Goal: Information Seeking & Learning: Understand process/instructions

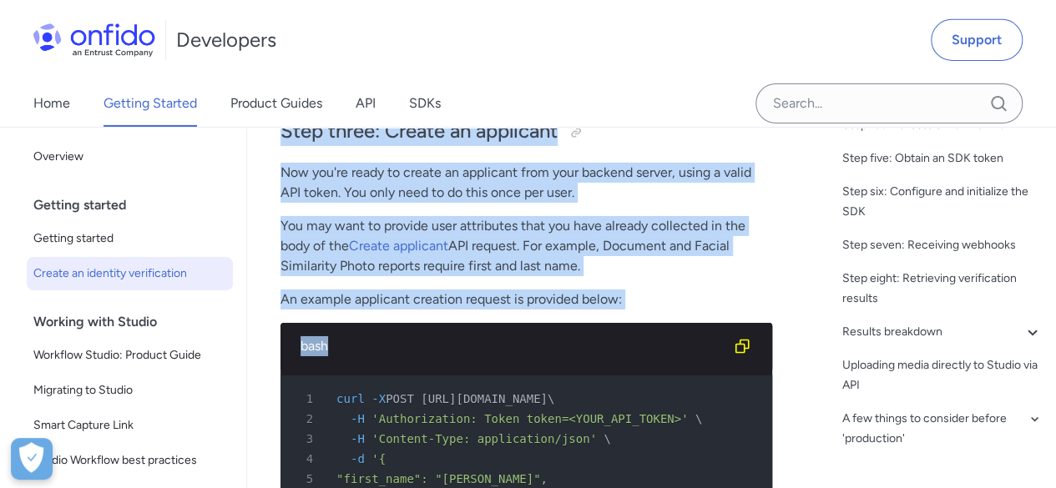
scroll to position [245, 0]
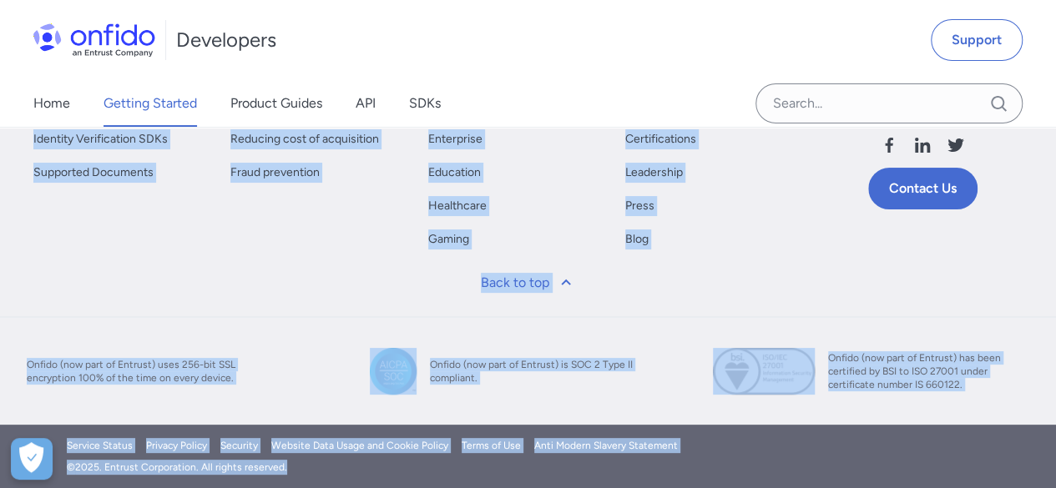
drag, startPoint x: 291, startPoint y: 212, endPoint x: 524, endPoint y: 527, distance: 392.1
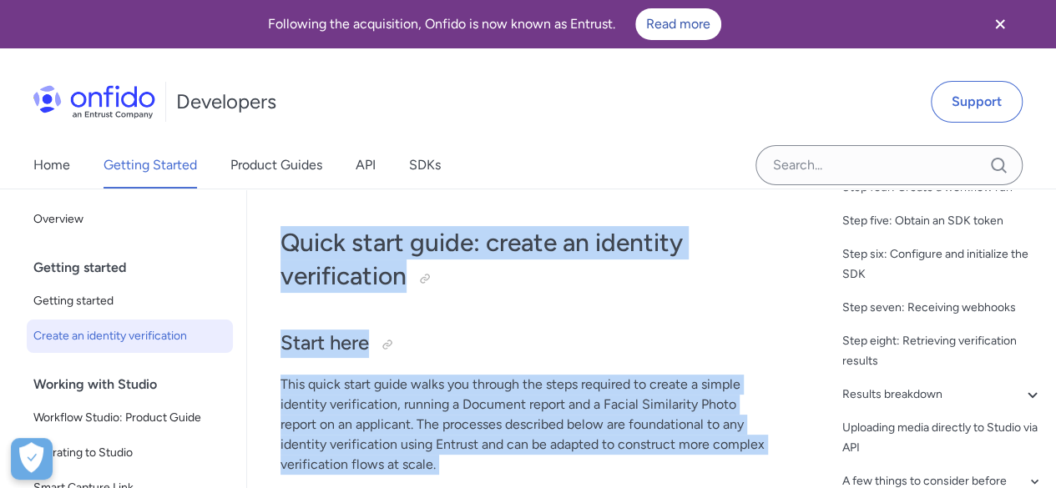
drag, startPoint x: 417, startPoint y: 246, endPoint x: 274, endPoint y: 240, distance: 143.7
copy div "Quick start guide: create an identity verification Start here This quick start …"
click at [523, 280] on h1 "Quick start guide: create an identity verification" at bounding box center [526, 259] width 492 height 67
click at [534, 277] on h1 "Quick start guide: create an identity verification" at bounding box center [526, 259] width 492 height 67
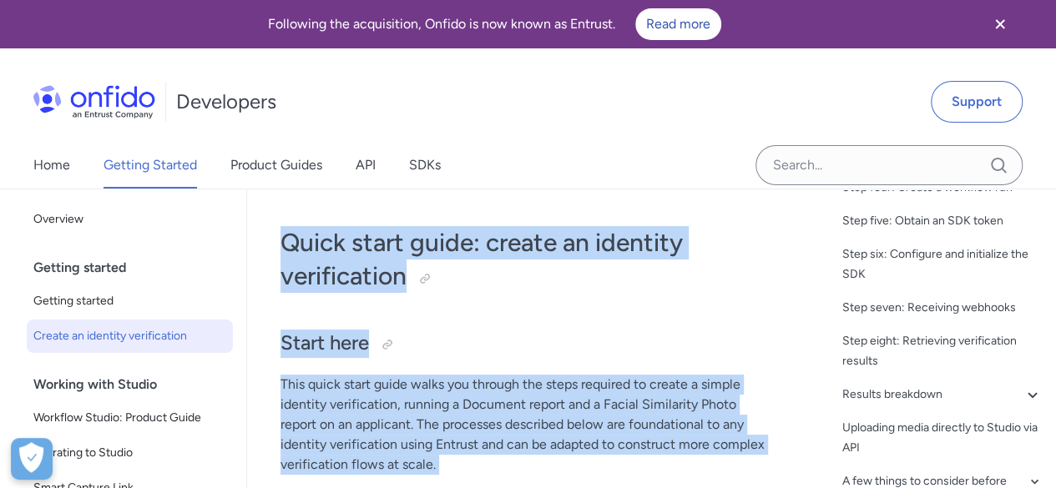
drag, startPoint x: 467, startPoint y: 440, endPoint x: 277, endPoint y: 250, distance: 268.5
copy div "Quick start guide: create an identity verification Start here This quick start …"
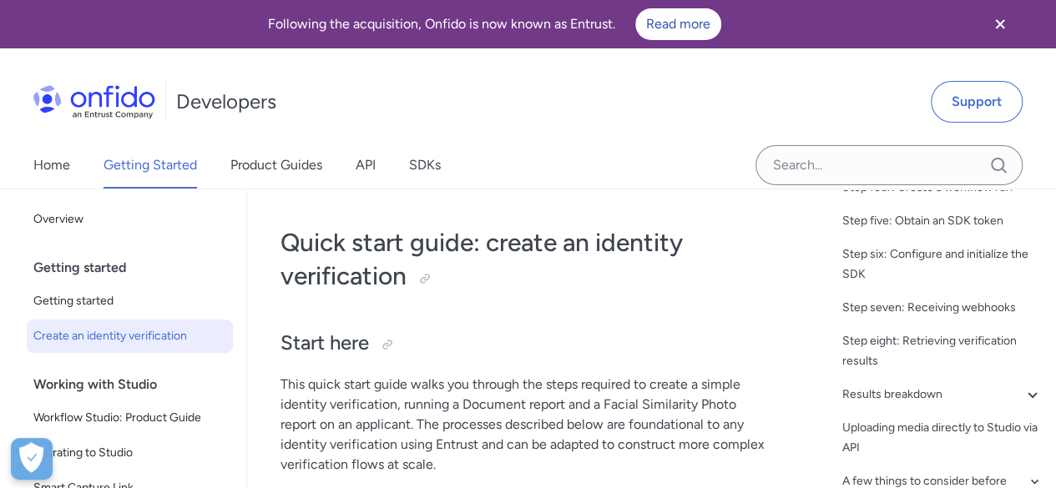
click at [560, 169] on div "Home Getting Started Product Guides API SDKs" at bounding box center [528, 165] width 1056 height 47
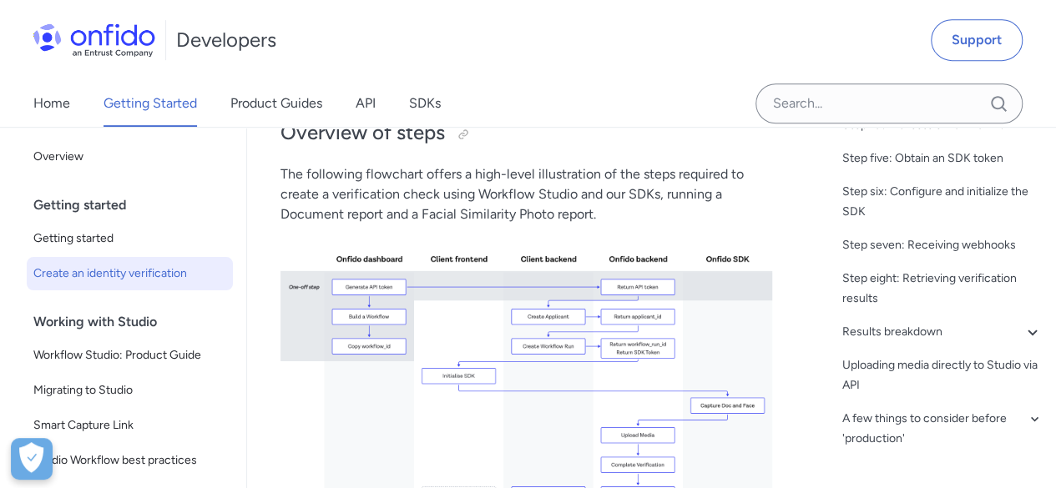
scroll to position [417, 0]
